Goal: Task Accomplishment & Management: Use online tool/utility

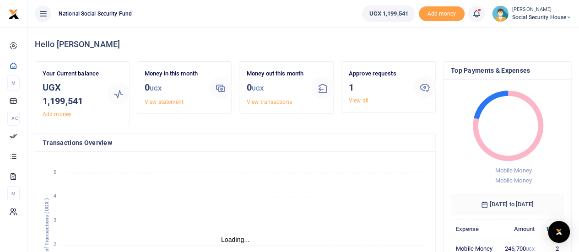
scroll to position [7, 7]
click at [356, 98] on link "View all" at bounding box center [359, 100] width 20 height 6
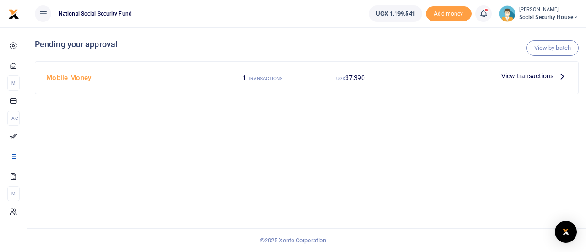
click at [531, 77] on span "View transactions" at bounding box center [527, 76] width 52 height 10
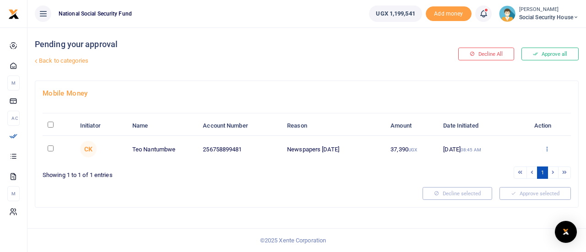
click at [547, 147] on icon at bounding box center [547, 149] width 6 height 6
click at [507, 205] on link "Details" at bounding box center [513, 204] width 72 height 13
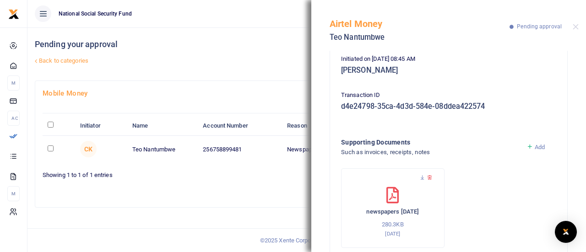
scroll to position [170, 0]
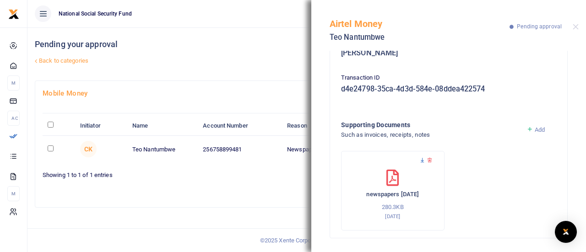
click at [423, 161] on icon at bounding box center [422, 160] width 6 height 6
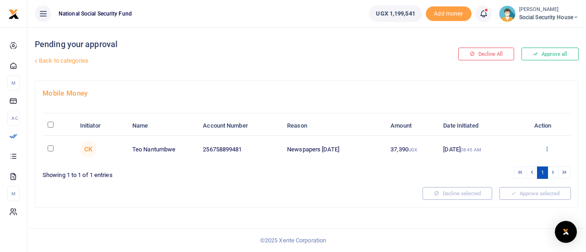
click at [547, 147] on icon at bounding box center [547, 149] width 6 height 6
click at [510, 163] on link "Approve" at bounding box center [513, 163] width 72 height 13
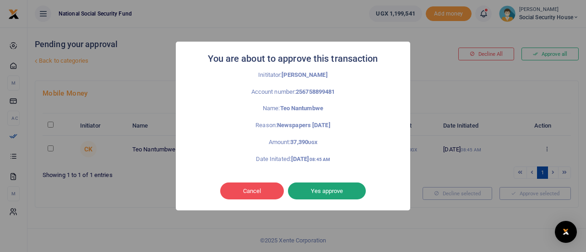
click at [326, 188] on button "Yes approve" at bounding box center [327, 191] width 78 height 17
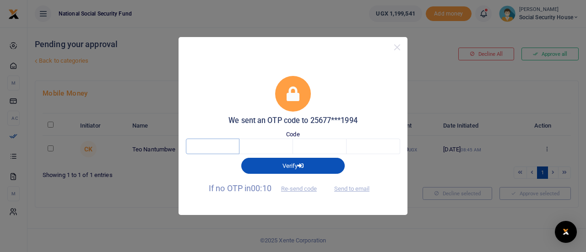
click at [223, 145] on input "text" at bounding box center [213, 147] width 54 height 16
type input "4"
type input "8"
type input "6"
type input "0"
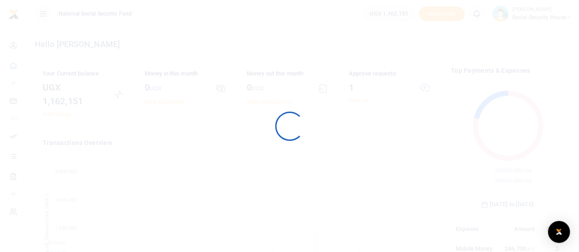
scroll to position [128, 106]
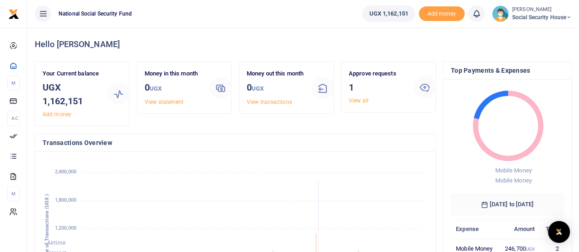
click at [43, 12] on icon at bounding box center [42, 14] width 9 height 10
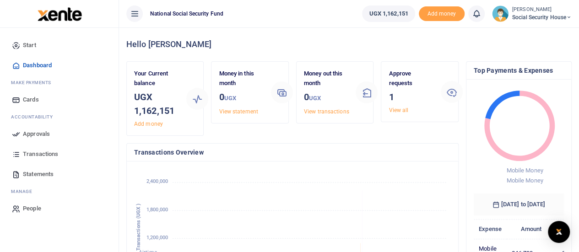
scroll to position [7, 7]
click at [38, 136] on span "Approvals" at bounding box center [36, 134] width 27 height 9
